Goal: Communication & Community: Answer question/provide support

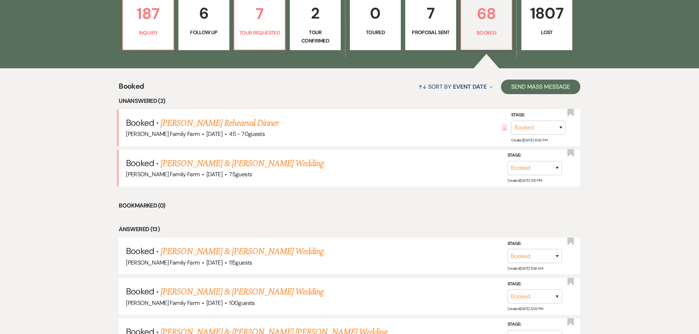
scroll to position [237, 0]
click at [258, 164] on link "[PERSON_NAME] & [PERSON_NAME] Wedding" at bounding box center [241, 163] width 163 height 13
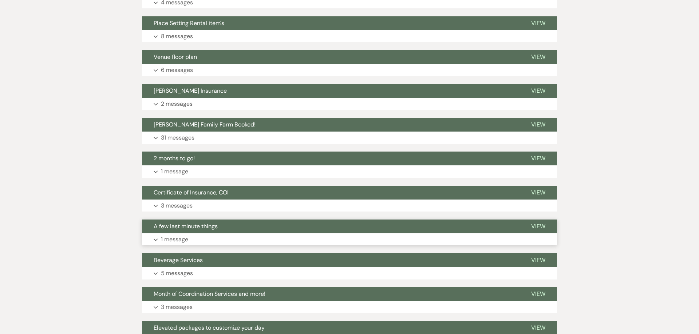
scroll to position [399, 0]
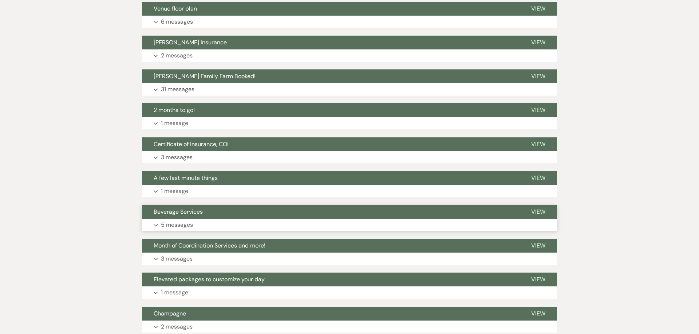
click at [180, 226] on p "5 messages" at bounding box center [177, 225] width 32 height 9
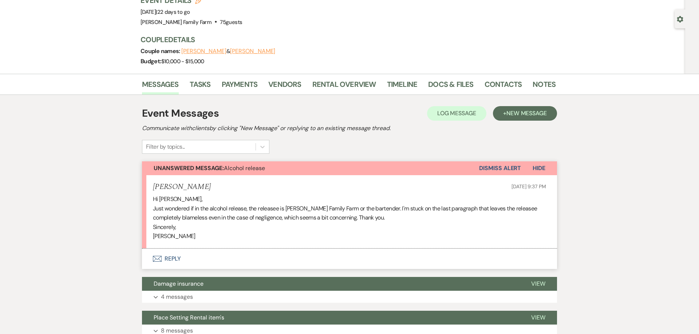
scroll to position [0, 0]
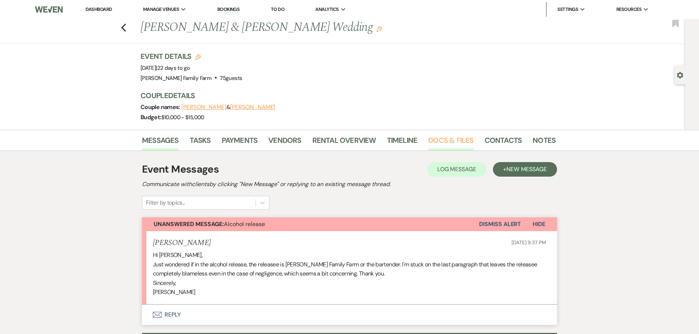
click at [438, 141] on link "Docs & Files" at bounding box center [450, 143] width 45 height 16
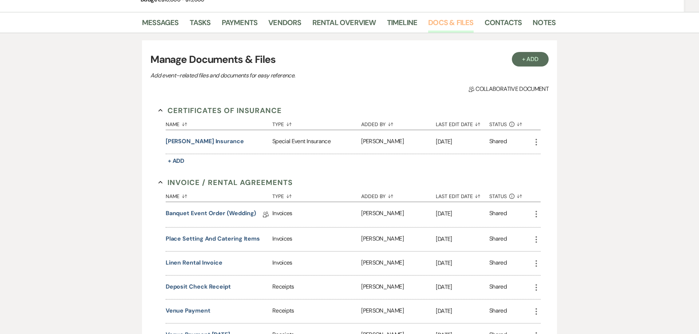
scroll to position [108, 0]
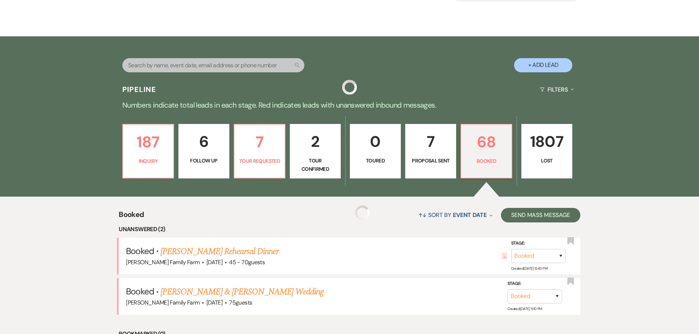
scroll to position [237, 0]
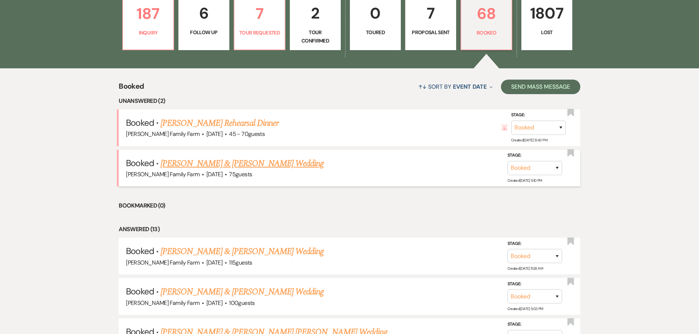
click at [182, 161] on link "[PERSON_NAME] & [PERSON_NAME] Wedding" at bounding box center [241, 163] width 163 height 13
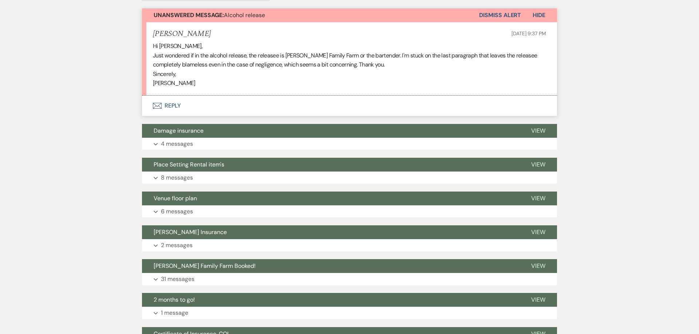
click at [175, 107] on button "Envelope Reply" at bounding box center [349, 106] width 415 height 20
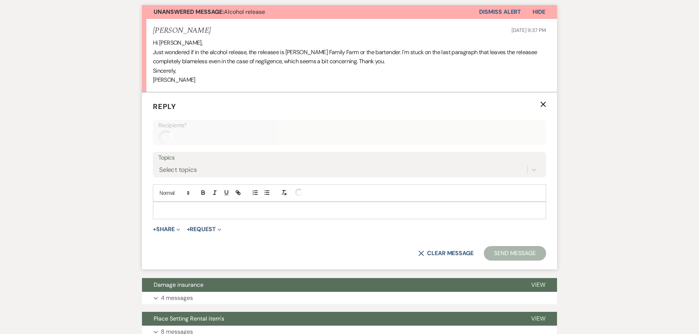
scroll to position [213, 0]
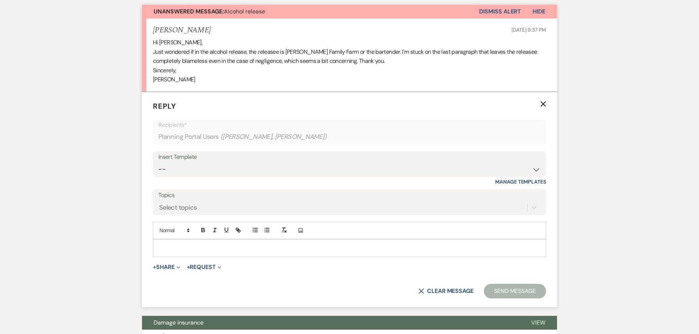
click at [183, 246] on p at bounding box center [349, 248] width 381 height 8
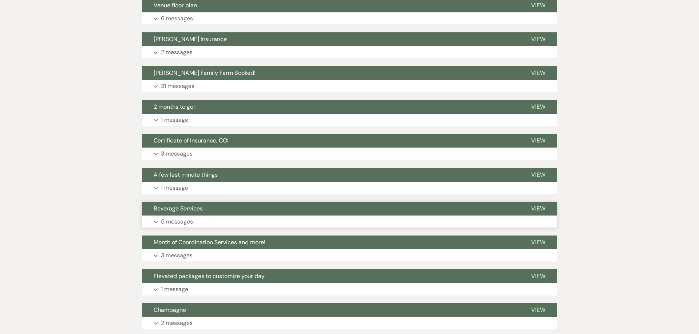
scroll to position [658, 0]
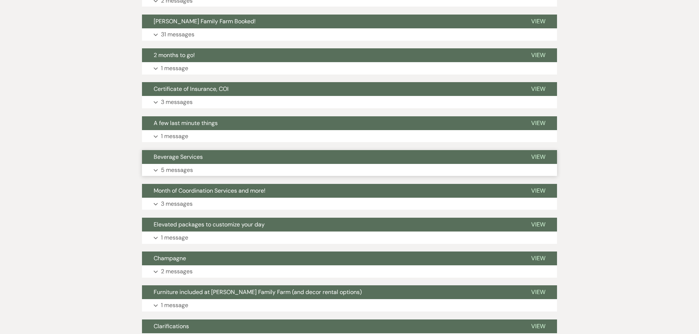
click at [177, 167] on p "5 messages" at bounding box center [177, 170] width 32 height 9
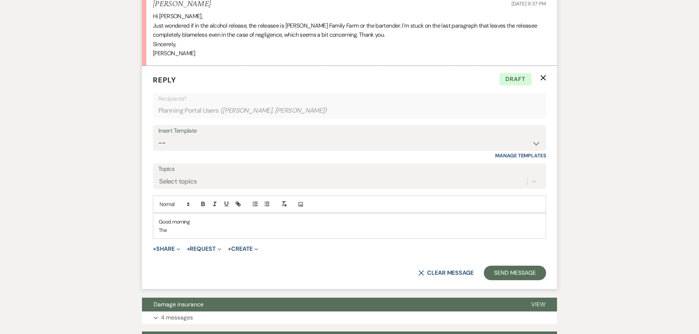
scroll to position [194, 0]
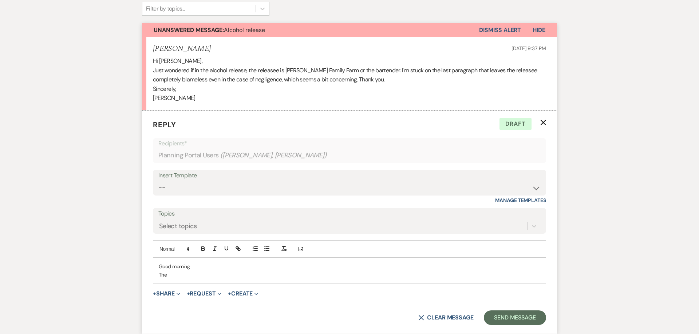
click at [203, 278] on p "The" at bounding box center [349, 275] width 381 height 8
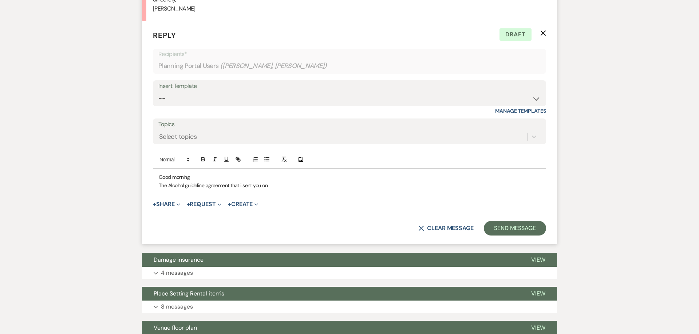
scroll to position [278, 0]
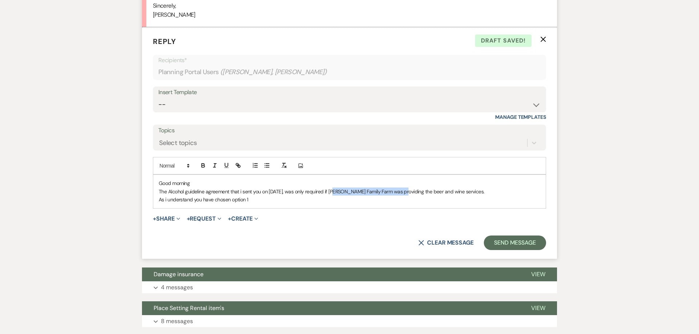
drag, startPoint x: 335, startPoint y: 193, endPoint x: 403, endPoint y: 192, distance: 68.0
click at [403, 192] on p "The Alcohol guideline agreement that i sent you on [DATE], was only required if…" at bounding box center [349, 192] width 381 height 8
click at [265, 199] on p "As i understand you have chosen option 1" at bounding box center [349, 200] width 381 height 8
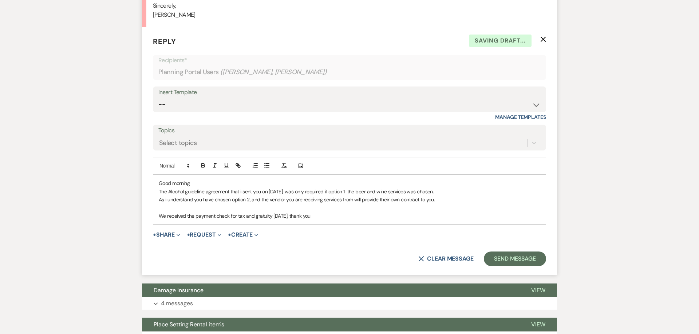
click at [337, 217] on p "We received the payment check for tax and gratuity [DATE], thank you" at bounding box center [349, 216] width 381 height 8
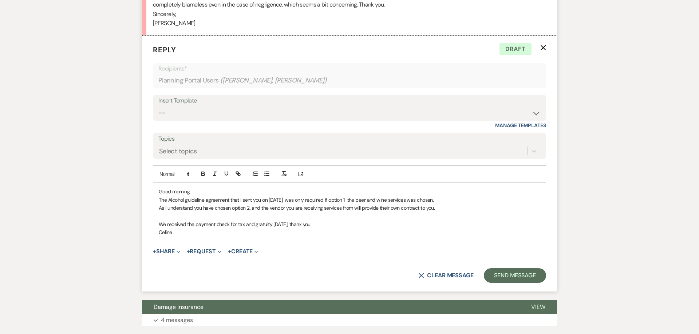
scroll to position [269, 0]
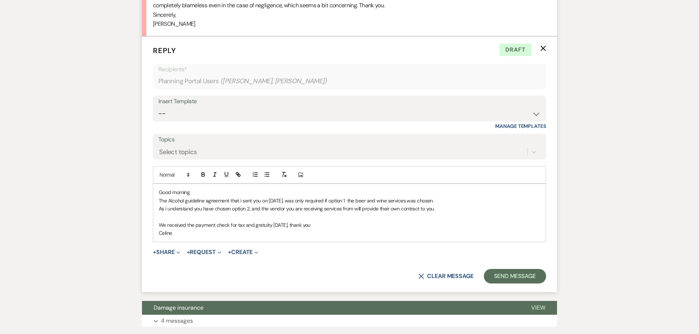
click at [291, 233] on p "Celine" at bounding box center [349, 233] width 381 height 8
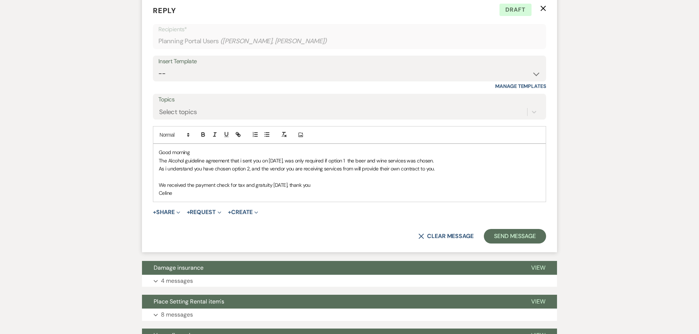
scroll to position [306, 0]
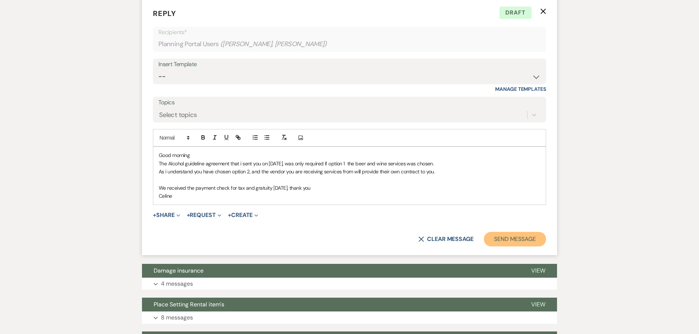
click at [506, 238] on button "Send Message" at bounding box center [515, 239] width 62 height 15
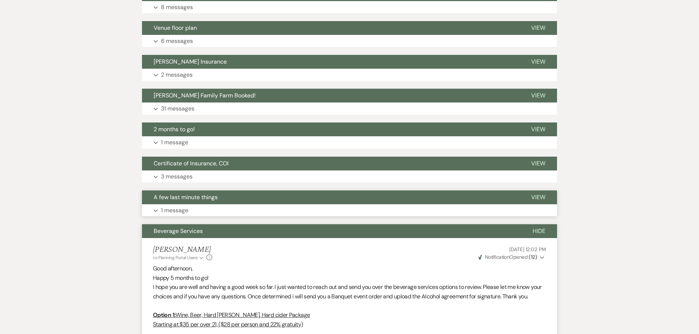
scroll to position [469, 0]
click at [196, 210] on button "Expand 1 message" at bounding box center [349, 211] width 415 height 12
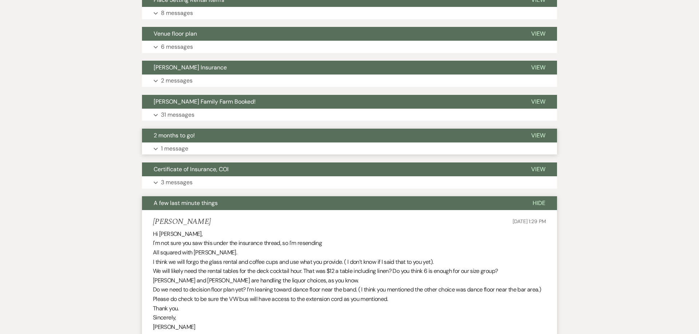
scroll to position [460, 0]
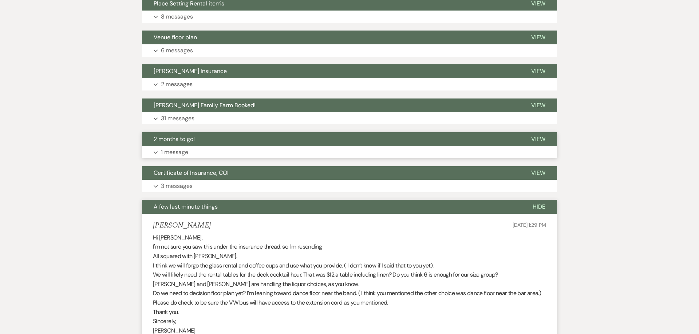
click at [189, 153] on button "Expand 1 message" at bounding box center [349, 152] width 415 height 12
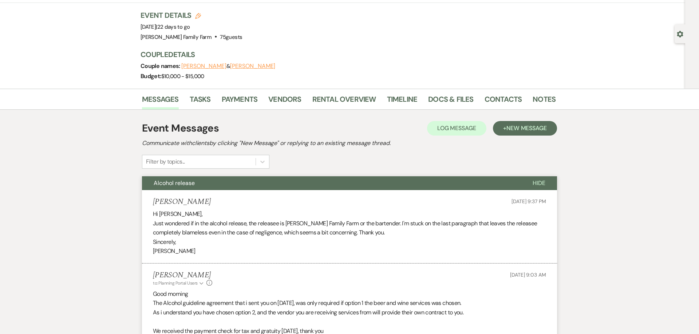
scroll to position [5, 0]
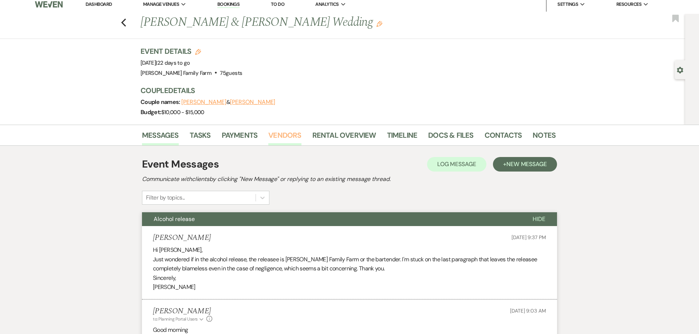
click at [291, 138] on link "Vendors" at bounding box center [284, 138] width 33 height 16
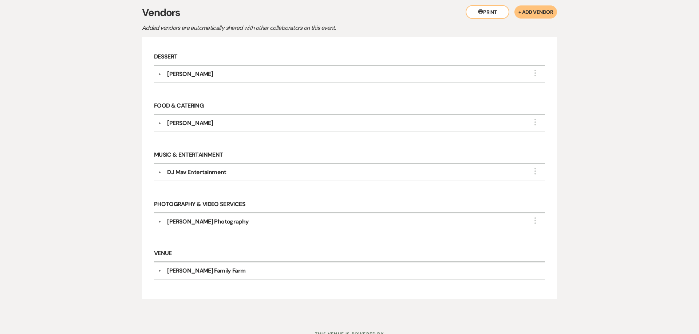
scroll to position [158, 0]
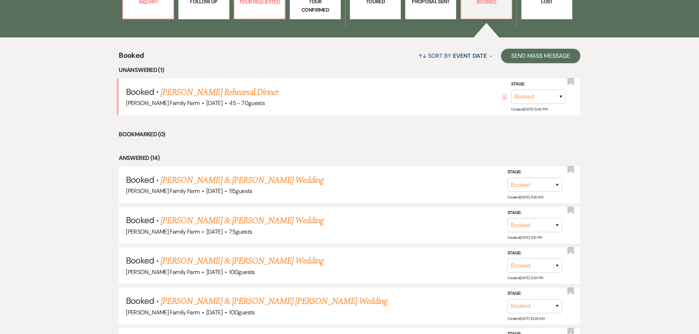
scroll to position [302, 0]
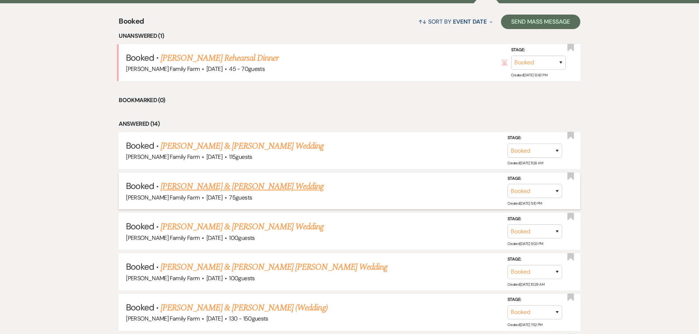
click at [221, 187] on link "[PERSON_NAME] & [PERSON_NAME] Wedding" at bounding box center [241, 186] width 163 height 13
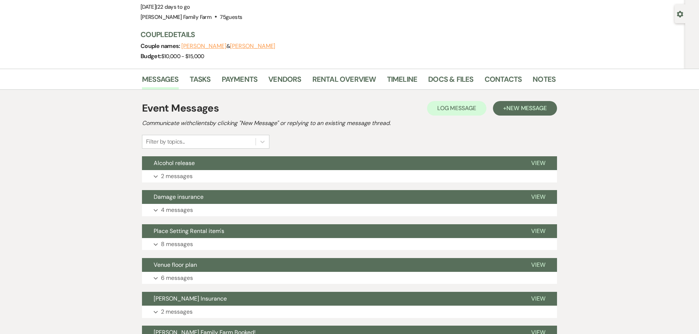
scroll to position [23, 0]
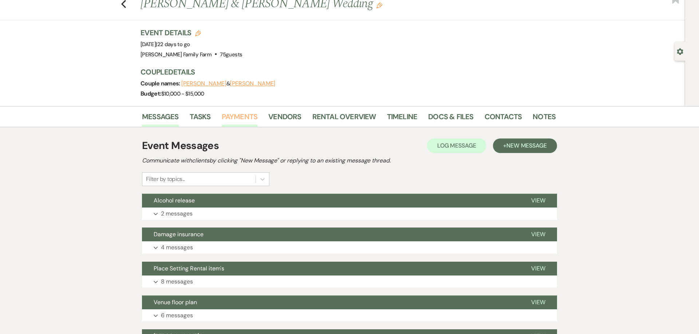
click at [245, 116] on link "Payments" at bounding box center [240, 119] width 36 height 16
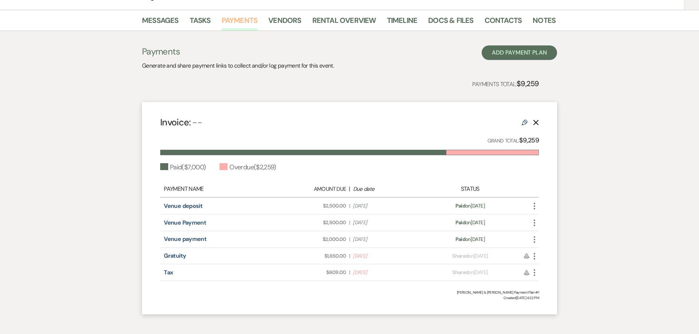
scroll to position [155, 0]
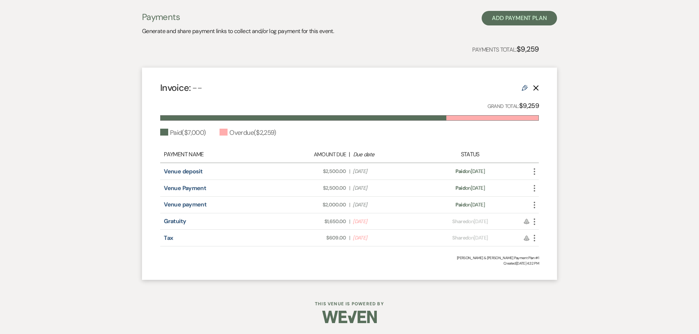
click at [534, 222] on use "button" at bounding box center [533, 222] width 1 height 7
click at [557, 262] on button "Check [PERSON_NAME] [PERSON_NAME] as Paid" at bounding box center [567, 261] width 74 height 12
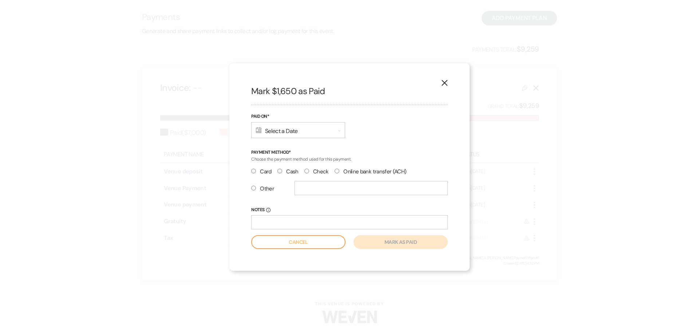
click at [278, 133] on div "Calendar Select a Date Expand" at bounding box center [298, 130] width 94 height 16
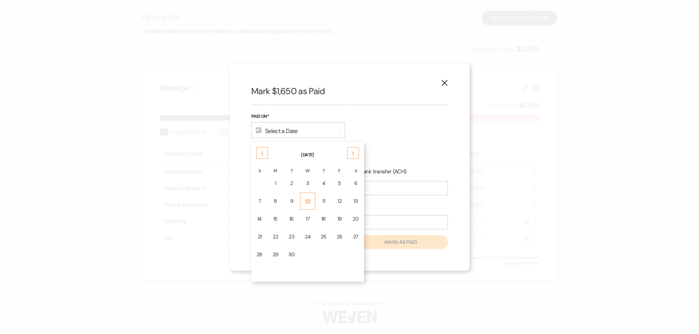
click at [305, 202] on div "10" at bounding box center [308, 202] width 6 height 8
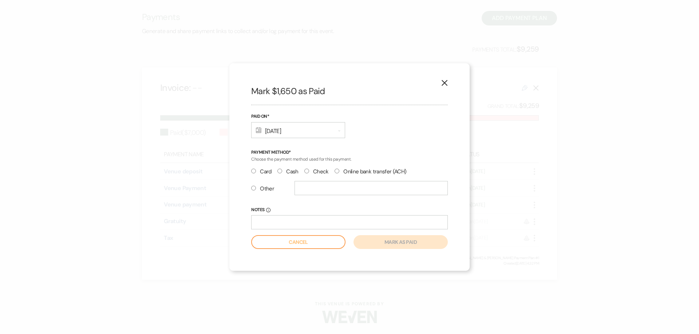
click at [306, 172] on input "Check" at bounding box center [306, 171] width 5 height 5
radio input "true"
click at [301, 222] on input "Notes Info" at bounding box center [349, 222] width 196 height 14
type input "1107"
click at [388, 239] on button "Mark as paid" at bounding box center [400, 242] width 94 height 14
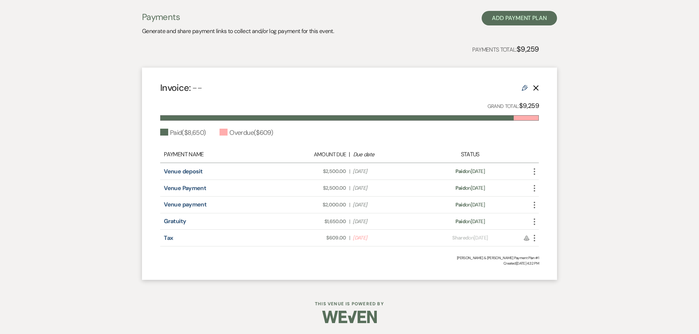
click at [535, 237] on use "button" at bounding box center [533, 238] width 1 height 7
click at [551, 279] on button "Check [PERSON_NAME] [PERSON_NAME] as Paid" at bounding box center [567, 277] width 74 height 12
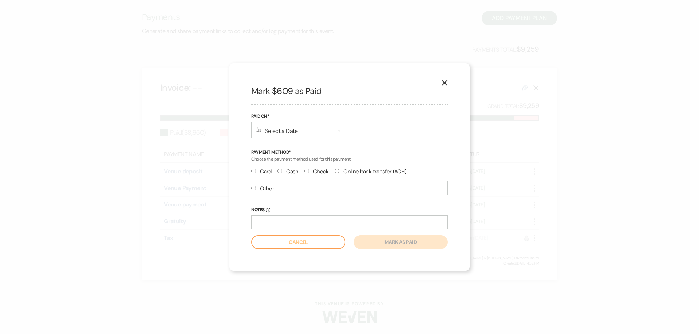
click at [309, 171] on input "Check" at bounding box center [306, 171] width 5 height 5
radio input "true"
click at [307, 226] on input "Notes Info" at bounding box center [349, 222] width 196 height 14
type input "1107"
click at [292, 130] on div "Calendar Select a Date Expand" at bounding box center [298, 130] width 94 height 16
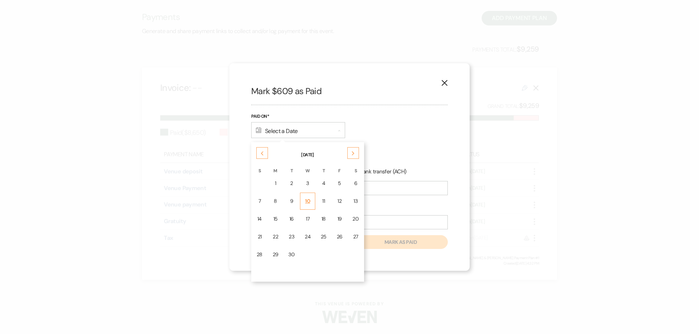
click at [306, 206] on td "10" at bounding box center [307, 201] width 15 height 17
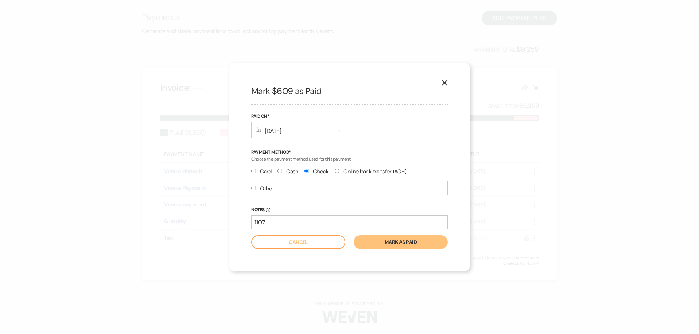
click at [390, 246] on button "Mark as paid" at bounding box center [400, 242] width 94 height 14
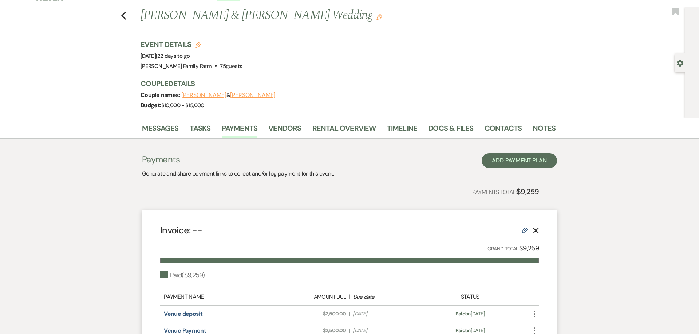
scroll to position [0, 0]
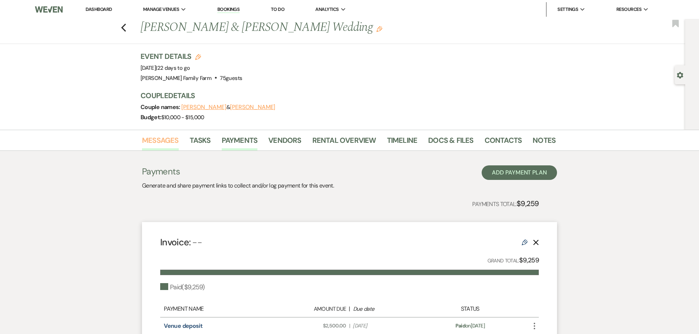
click at [159, 140] on link "Messages" at bounding box center [160, 143] width 37 height 16
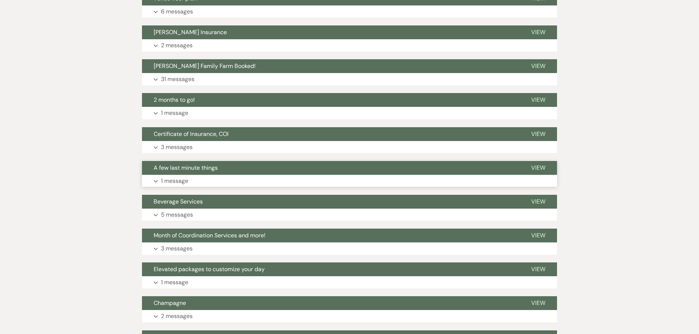
scroll to position [325, 0]
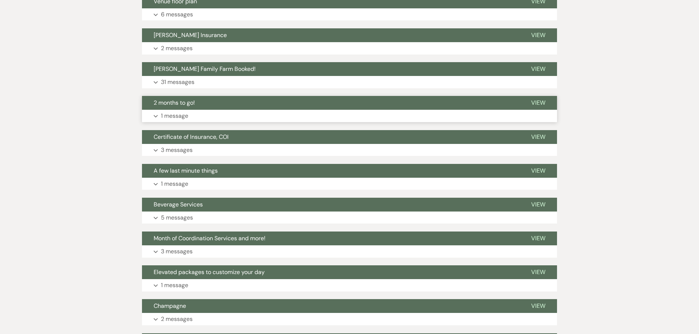
click at [176, 119] on p "1 message" at bounding box center [174, 116] width 27 height 9
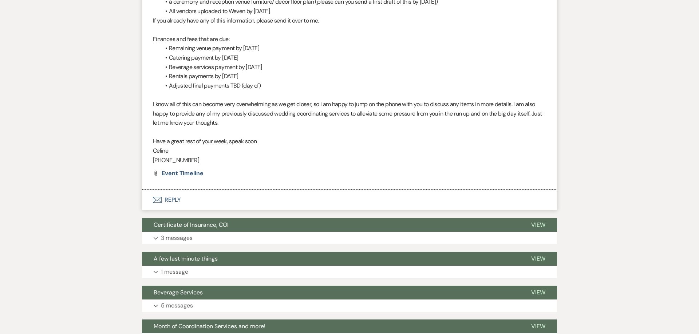
click at [175, 202] on button "Envelope Reply" at bounding box center [349, 200] width 415 height 20
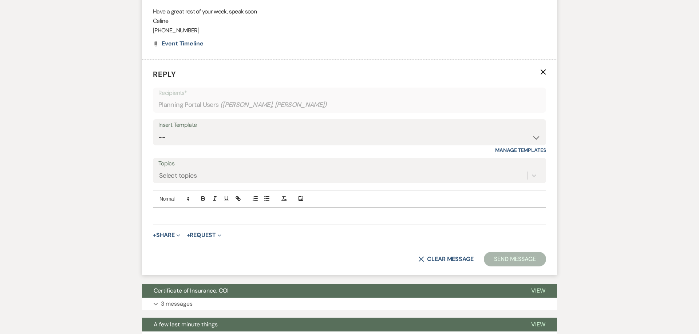
scroll to position [669, 0]
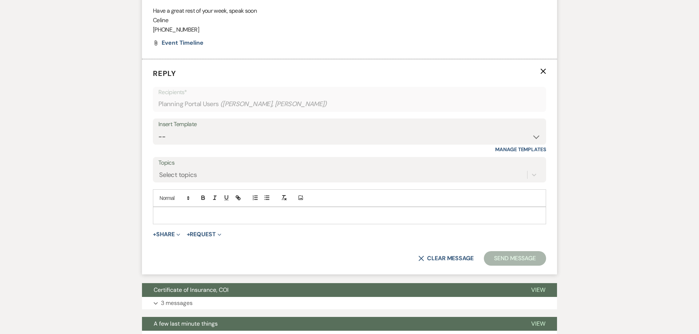
click at [184, 224] on div at bounding box center [349, 215] width 392 height 17
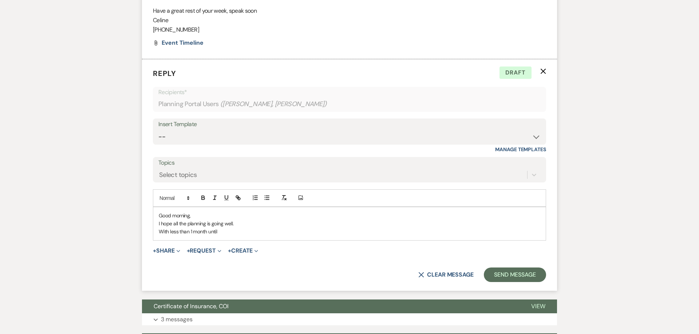
scroll to position [661, 0]
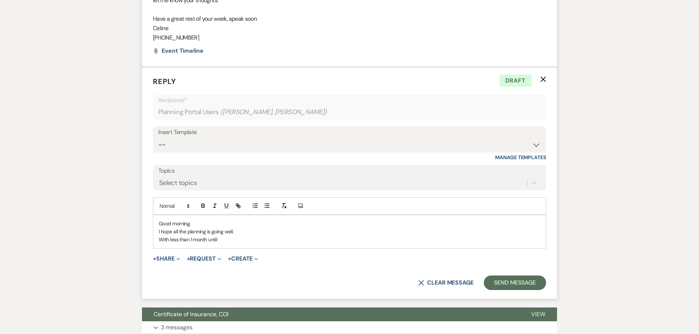
click at [222, 232] on p "I hope all the planning is going well." at bounding box center [349, 232] width 381 height 8
click at [226, 240] on p "With less than 1 month until" at bounding box center [349, 240] width 381 height 8
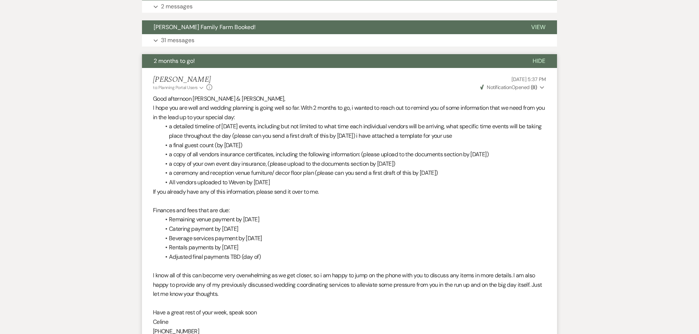
scroll to position [364, 0]
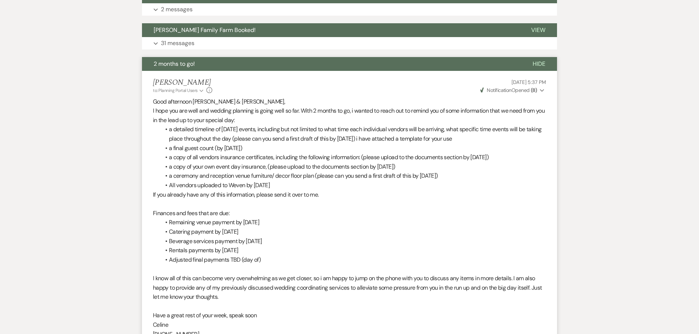
drag, startPoint x: 169, startPoint y: 132, endPoint x: 289, endPoint y: 187, distance: 131.7
click at [289, 187] on ul "a detailed timeline of [DATE] events, including but not limited to what time ea…" at bounding box center [353, 157] width 386 height 65
copy ul "a detailed timeline of [DATE] events, including but not limited to what time ea…"
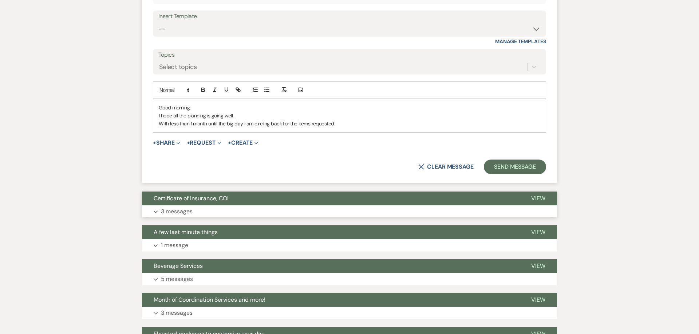
scroll to position [781, 0]
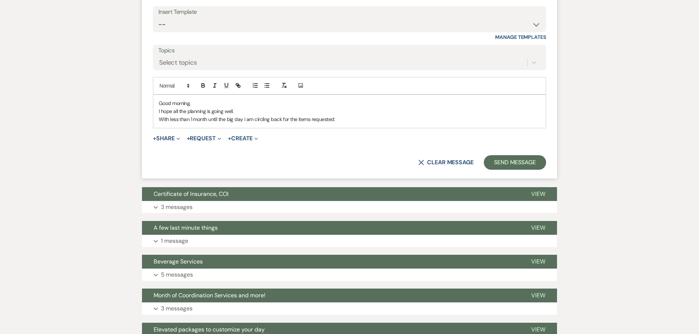
click at [346, 118] on p "With less than 1 month until the big day i am circling back for the items reque…" at bounding box center [349, 119] width 381 height 8
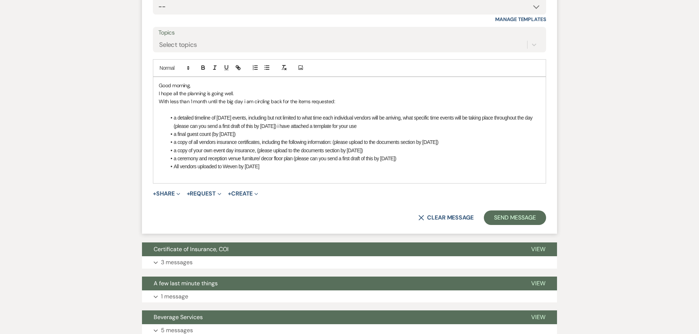
scroll to position [800, 0]
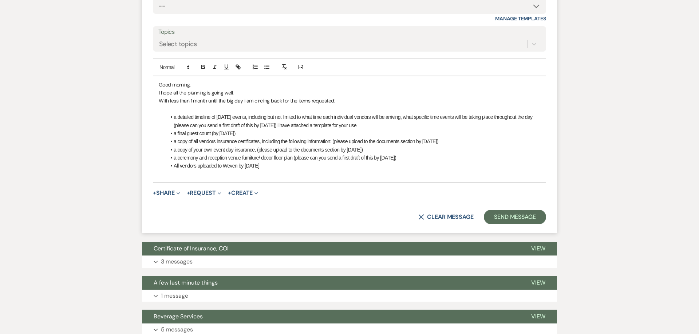
drag, startPoint x: 265, startPoint y: 166, endPoint x: 163, endPoint y: 165, distance: 101.2
click at [163, 166] on div "Good morning, I hope all the planning is going well. With less than 1 month unt…" at bounding box center [349, 129] width 392 height 107
click at [258, 134] on li "a final guest count (by [DATE])" at bounding box center [353, 134] width 374 height 8
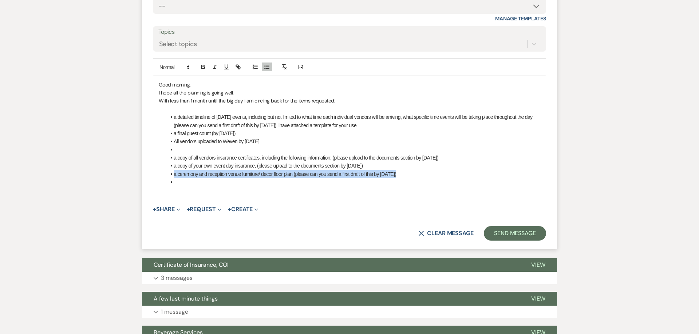
drag, startPoint x: 401, startPoint y: 175, endPoint x: 145, endPoint y: 173, distance: 256.2
click at [153, 173] on div "Good morning, I hope all the planning is going well. With less than 1 month unt…" at bounding box center [349, 137] width 392 height 123
click at [182, 148] on li at bounding box center [353, 150] width 374 height 8
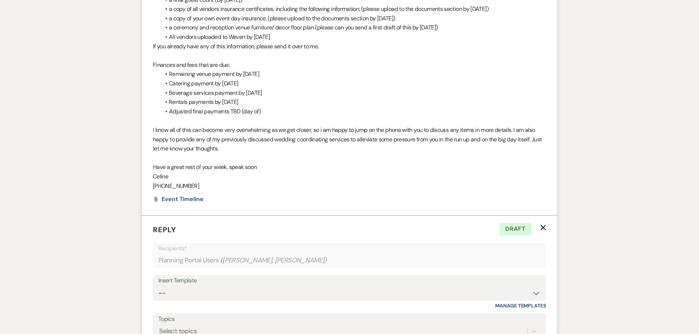
scroll to position [262, 0]
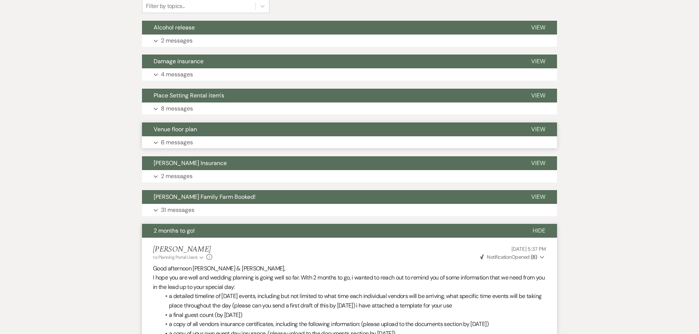
click at [209, 141] on button "Expand 6 messages" at bounding box center [349, 142] width 415 height 12
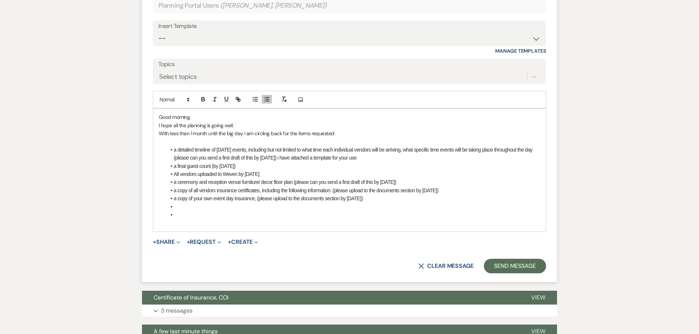
scroll to position [1561, 0]
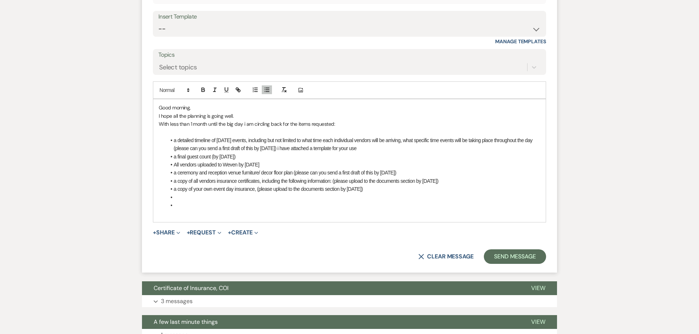
click at [398, 169] on li "a ceremony and reception venue furniture/ decor floor plan (please can you send…" at bounding box center [353, 173] width 374 height 8
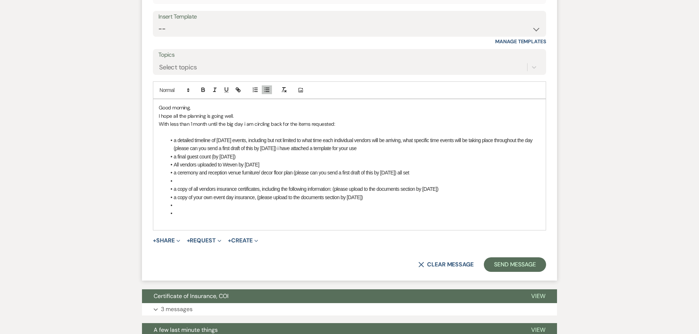
drag, startPoint x: 369, startPoint y: 166, endPoint x: 141, endPoint y: 165, distance: 227.8
click at [153, 165] on div "Good morning, I hope all the planning is going well. With less than 1 month unt…" at bounding box center [349, 164] width 392 height 131
click at [205, 87] on icon "button" at bounding box center [203, 90] width 7 height 7
click at [213, 87] on icon "button" at bounding box center [214, 90] width 7 height 7
click at [206, 177] on li at bounding box center [353, 181] width 374 height 8
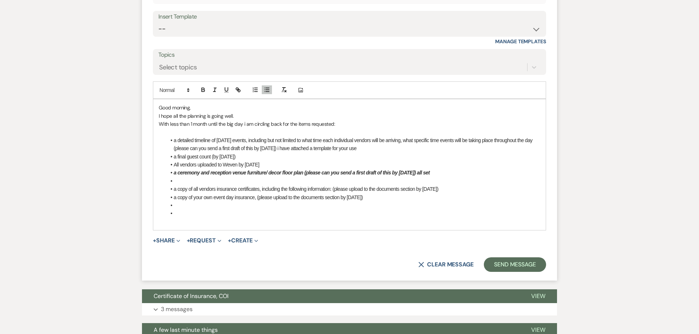
click at [275, 161] on li "All vendors uploaded to Weven by [DATE]" at bounding box center [353, 165] width 374 height 8
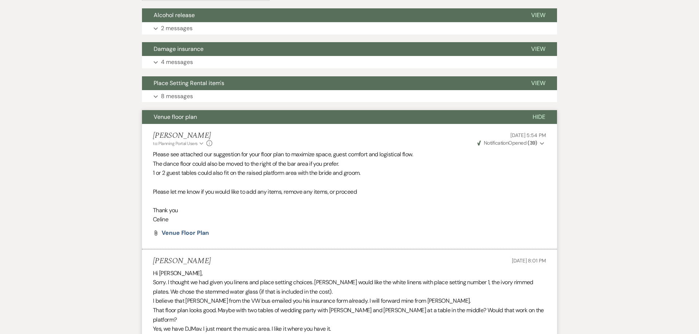
scroll to position [123, 0]
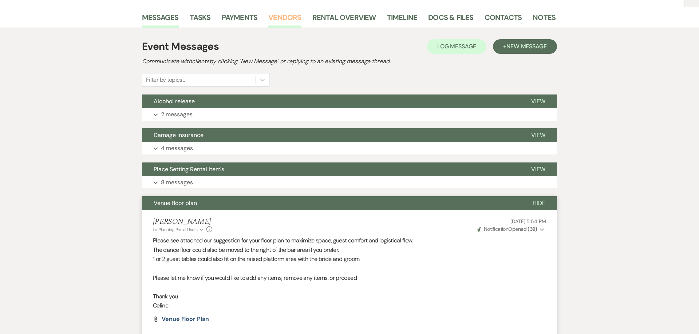
click at [281, 22] on link "Vendors" at bounding box center [284, 20] width 33 height 16
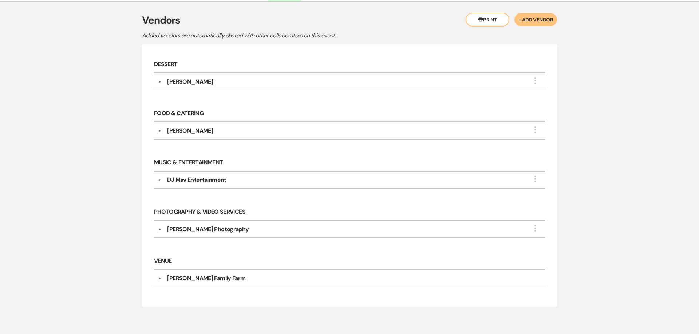
scroll to position [160, 0]
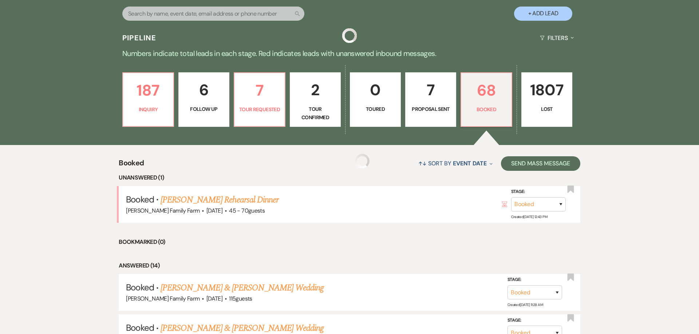
scroll to position [302, 0]
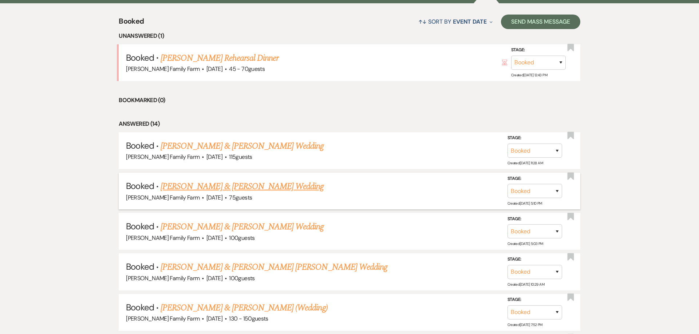
click at [239, 180] on link "[PERSON_NAME] & [PERSON_NAME] Wedding" at bounding box center [241, 186] width 163 height 13
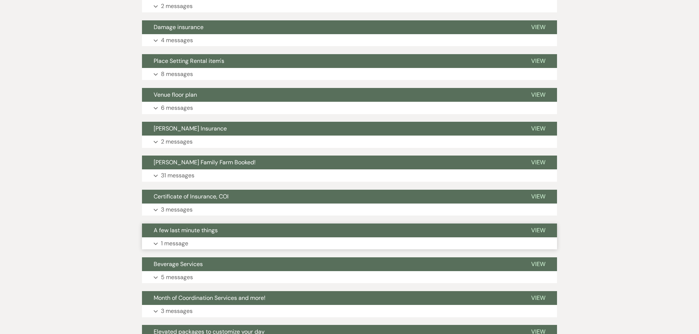
scroll to position [262, 0]
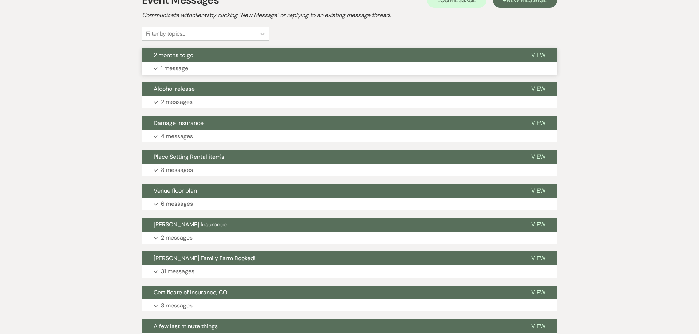
click at [183, 68] on p "1 message" at bounding box center [174, 68] width 27 height 9
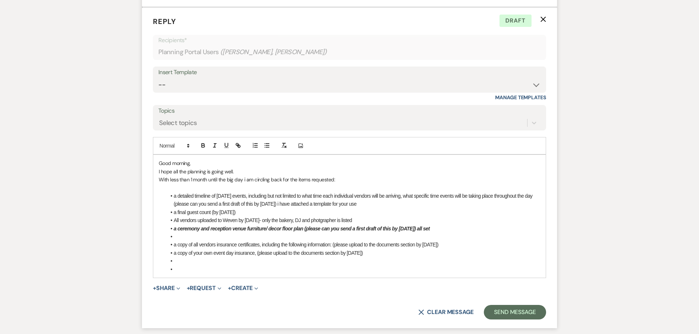
scroll to position [518, 0]
click at [360, 221] on li "All vendors uploaded to Weven by [DATE]- only the bakery, DJ and photgrapher is…" at bounding box center [353, 220] width 374 height 8
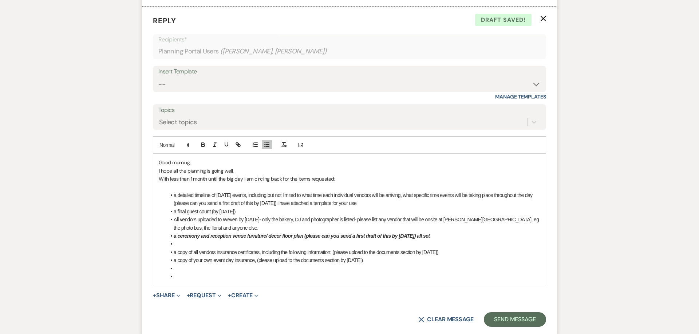
click at [261, 170] on p "I hope all the planning is going well." at bounding box center [349, 171] width 381 height 8
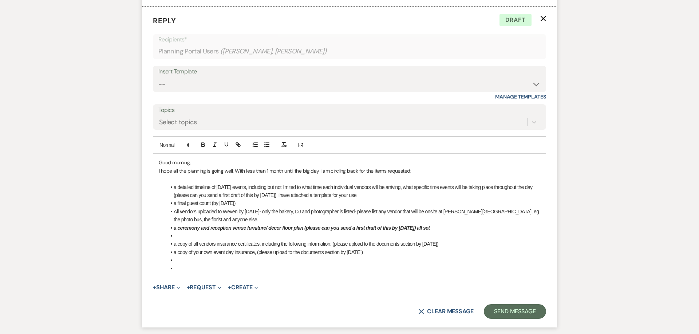
click at [358, 195] on li "a detailed timeline of [DATE] events, including but not limited to what time ea…" at bounding box center [353, 191] width 374 height 16
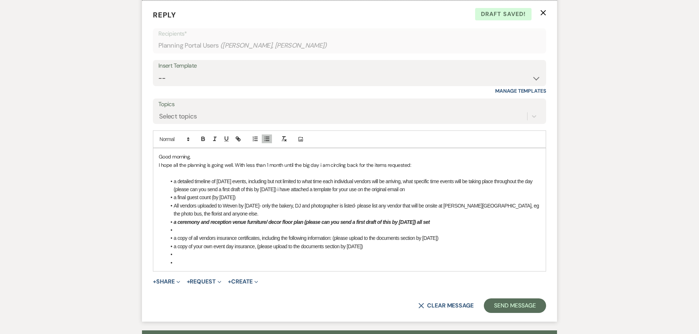
scroll to position [583, 0]
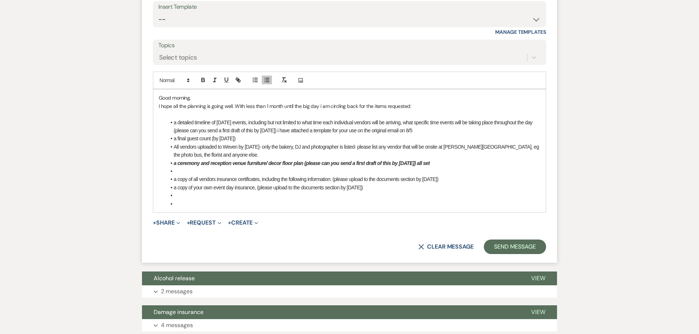
drag, startPoint x: 365, startPoint y: 130, endPoint x: 275, endPoint y: 132, distance: 89.6
click at [275, 133] on li "a detailed timeline of [DATE] events, including but not limited to what time ea…" at bounding box center [353, 127] width 374 height 16
click at [203, 78] on icon "button" at bounding box center [203, 80] width 7 height 7
click at [243, 140] on li "a final guest count (by [DATE])" at bounding box center [353, 139] width 374 height 8
drag, startPoint x: 314, startPoint y: 140, endPoint x: 235, endPoint y: 138, distance: 79.7
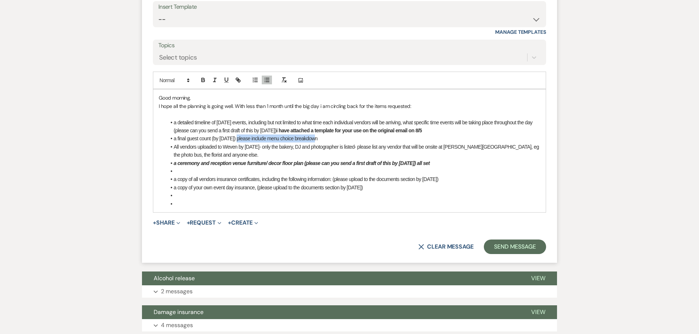
click at [235, 138] on li "a final guest count (by [DATE]) please include menu choice breakdown" at bounding box center [353, 139] width 374 height 8
click at [202, 81] on icon "button" at bounding box center [203, 81] width 3 height 2
click at [318, 138] on strong "please include menu choice breakdow" at bounding box center [277, 139] width 85 height 6
drag, startPoint x: 326, startPoint y: 141, endPoint x: 236, endPoint y: 138, distance: 90.7
click at [236, 138] on li "a final guest count (by [DATE]) please include menu choice breakdow n" at bounding box center [353, 139] width 374 height 8
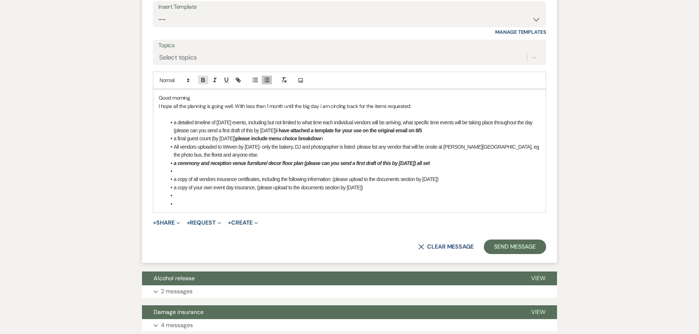
click at [206, 83] on icon "button" at bounding box center [203, 80] width 7 height 7
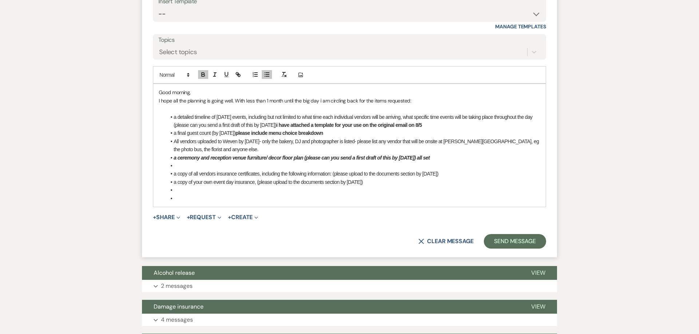
scroll to position [592, 0]
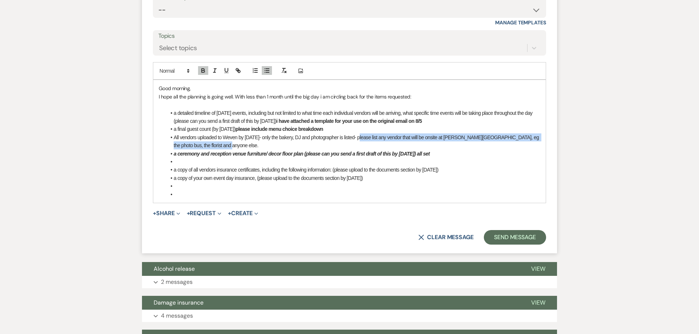
drag, startPoint x: 358, startPoint y: 139, endPoint x: 360, endPoint y: 142, distance: 4.2
click at [360, 142] on li "All vendors uploaded to Weven by [DATE]- only the bakery, DJ and photographer i…" at bounding box center [353, 142] width 374 height 16
click at [202, 71] on icon "button" at bounding box center [203, 72] width 3 height 2
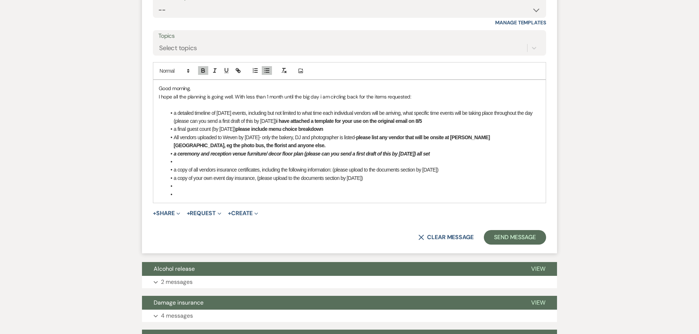
click at [215, 162] on li at bounding box center [353, 162] width 374 height 8
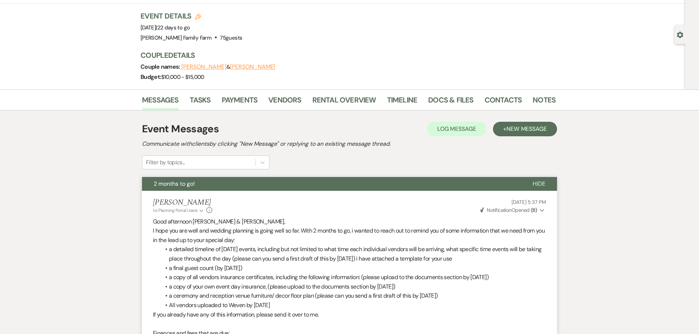
scroll to position [0, 0]
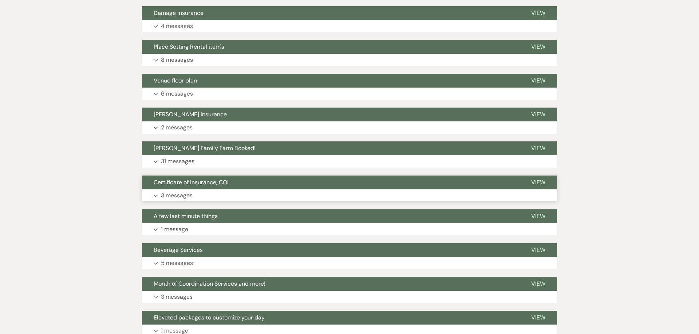
click at [189, 192] on p "3 messages" at bounding box center [177, 195] width 32 height 9
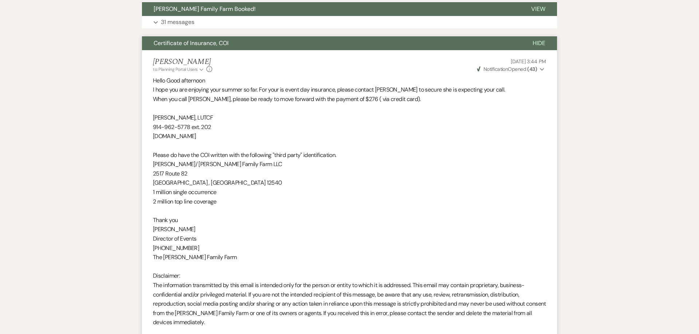
scroll to position [1030, 0]
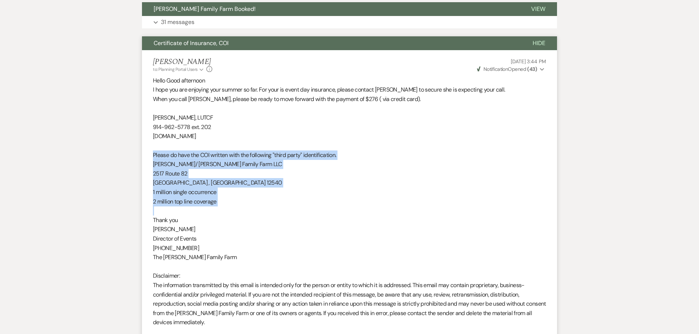
drag, startPoint x: 152, startPoint y: 156, endPoint x: 225, endPoint y: 210, distance: 90.4
click at [225, 210] on li "[PERSON_NAME] to: Planning Portal Users Expand Info [DATE] 3:44 PM Weven Check …" at bounding box center [349, 193] width 415 height 285
copy div "Please do have the COI written with the following "third party" identification.…"
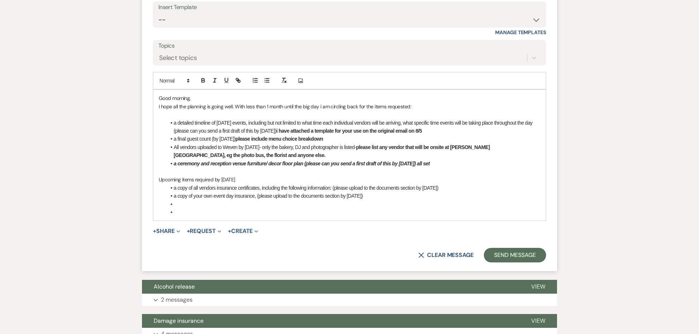
scroll to position [547, 0]
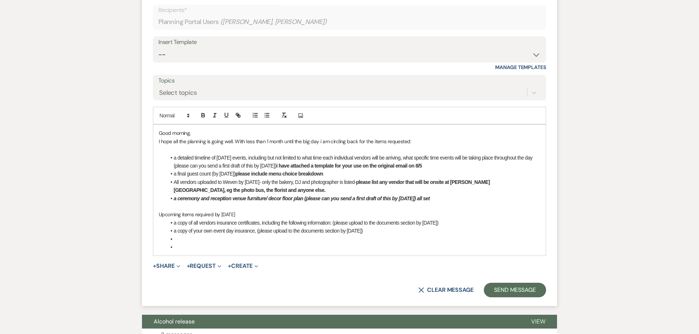
click at [218, 239] on li at bounding box center [353, 240] width 374 height 8
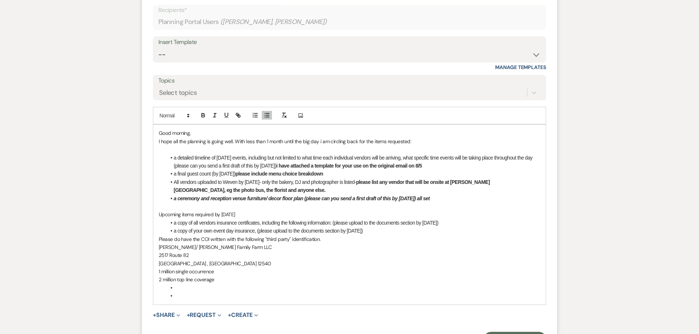
scroll to position [548, 0]
drag, startPoint x: 177, startPoint y: 298, endPoint x: 166, endPoint y: 291, distance: 13.2
click at [166, 291] on div "Good morning, I hope all the planning is going well. With less than 1 month unt…" at bounding box center [349, 215] width 392 height 180
click at [408, 144] on p "I hope all the planning is going well. With less than 1 month until the big day…" at bounding box center [349, 142] width 381 height 8
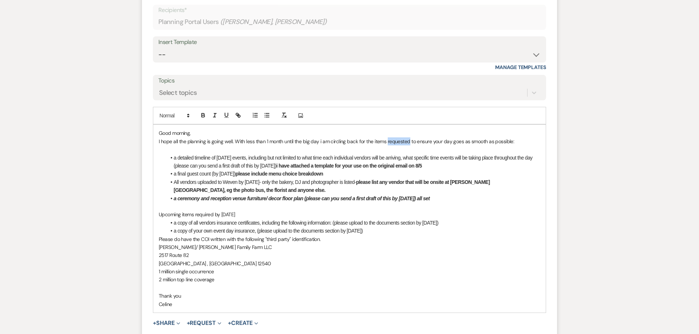
drag, startPoint x: 387, startPoint y: 143, endPoint x: 409, endPoint y: 145, distance: 21.6
click at [409, 145] on p "I hope all the planning is going well. With less than 1 month until the big day…" at bounding box center [349, 142] width 381 height 8
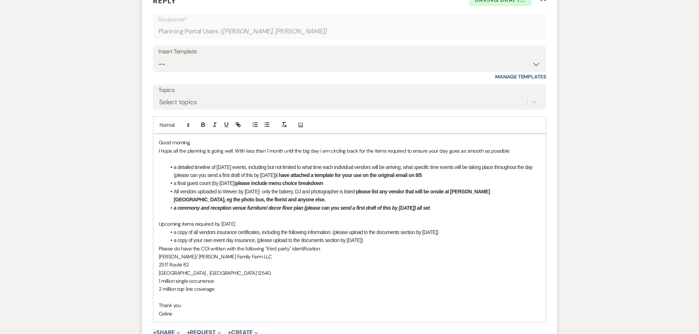
click at [405, 201] on li "All vendors uploaded to Weven by [DATE]- only the bakery, DJ and photographer i…" at bounding box center [353, 196] width 374 height 16
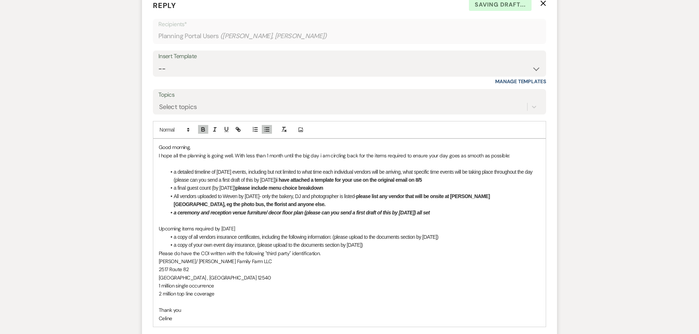
scroll to position [529, 0]
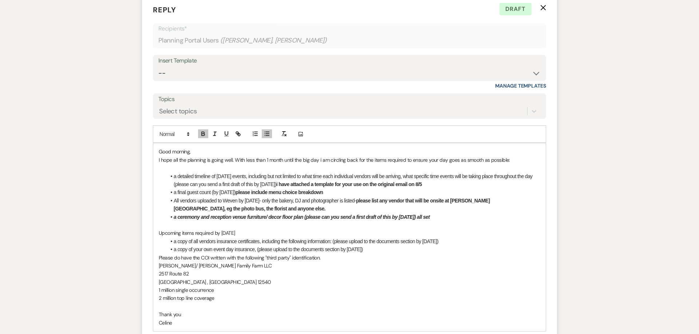
drag, startPoint x: 227, startPoint y: 236, endPoint x: 141, endPoint y: 237, distance: 85.9
click at [153, 237] on div "Good morning, I hope all the planning is going well. With less than 1 month unt…" at bounding box center [349, 238] width 392 height 188
click at [214, 252] on li "a copy of your own event day insurance, (please upload to the documents section…" at bounding box center [353, 250] width 374 height 8
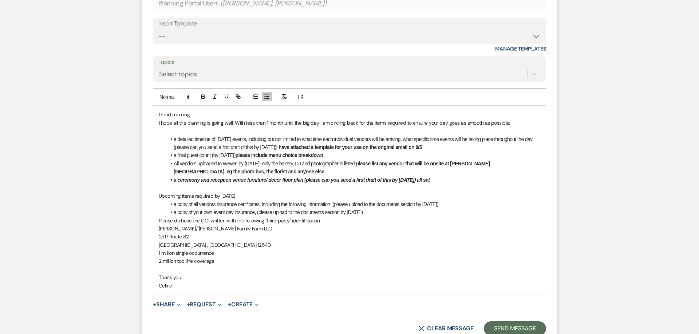
scroll to position [575, 0]
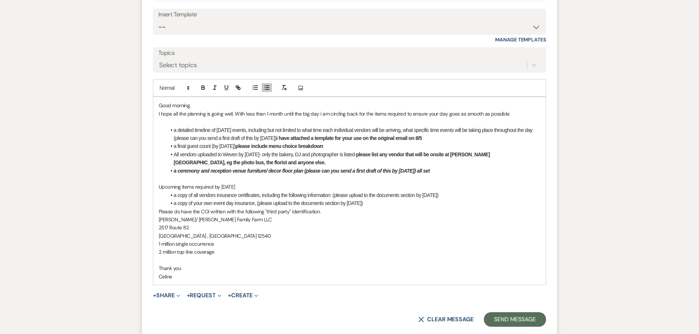
click at [195, 280] on p "Celine" at bounding box center [349, 277] width 381 height 8
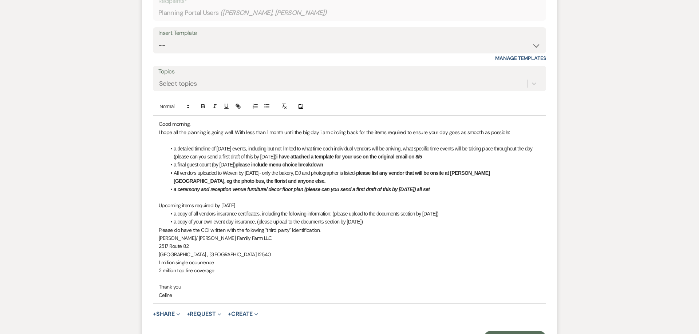
scroll to position [640, 0]
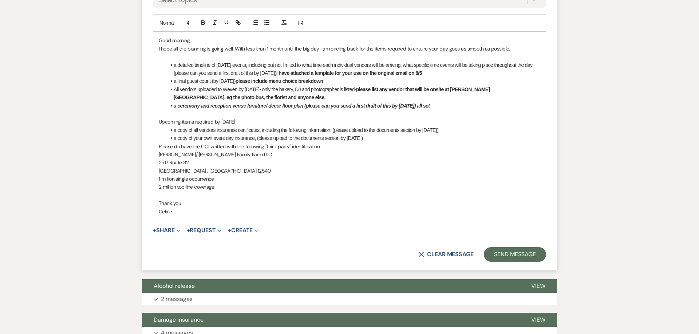
click at [179, 194] on p at bounding box center [349, 195] width 381 height 8
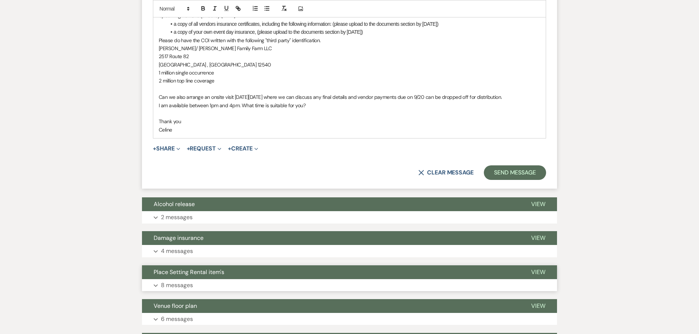
scroll to position [751, 0]
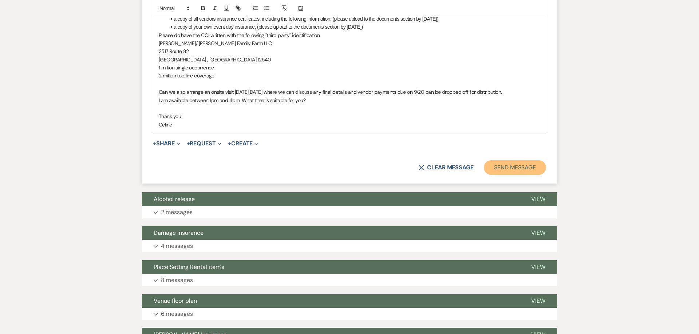
click at [527, 164] on button "Send Message" at bounding box center [515, 168] width 62 height 15
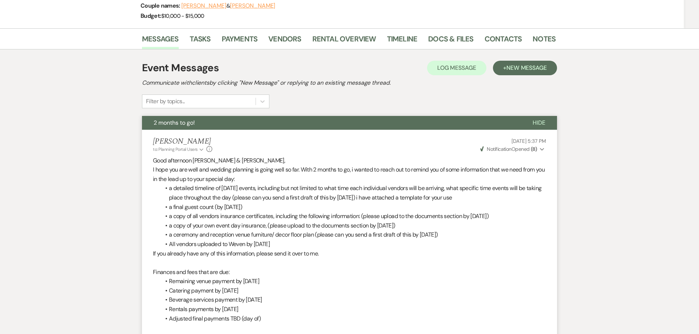
scroll to position [0, 0]
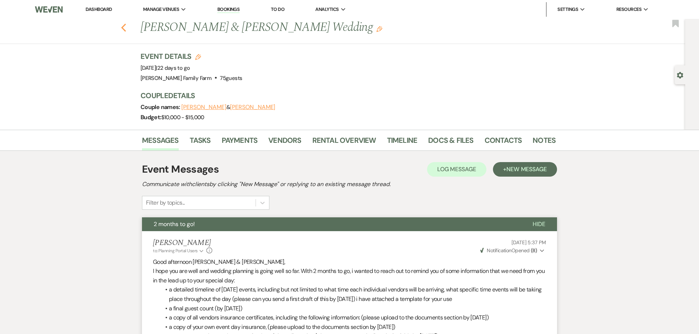
click at [124, 29] on use "button" at bounding box center [123, 28] width 5 height 8
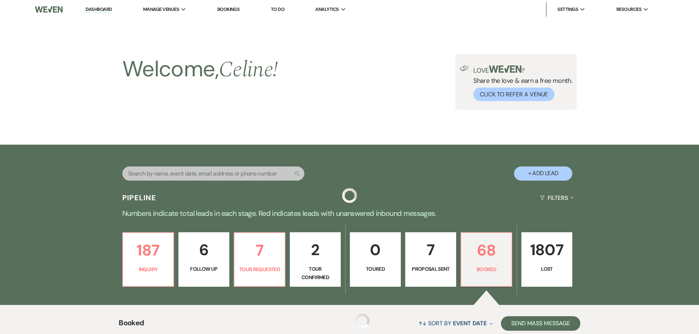
scroll to position [302, 0]
